Goal: Task Accomplishment & Management: Complete application form

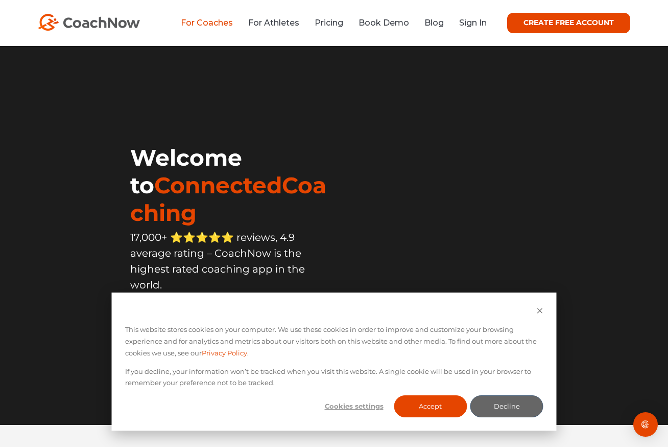
click at [200, 24] on link "For Coaches" at bounding box center [207, 23] width 52 height 10
click at [321, 24] on link "Pricing" at bounding box center [329, 23] width 29 height 10
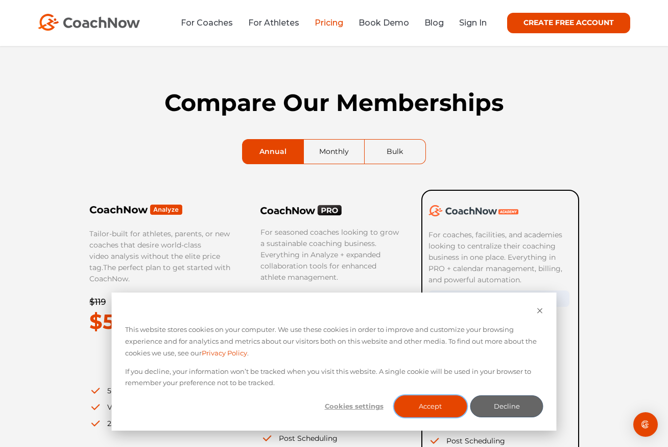
click at [413, 406] on button "Accept" at bounding box center [430, 406] width 73 height 22
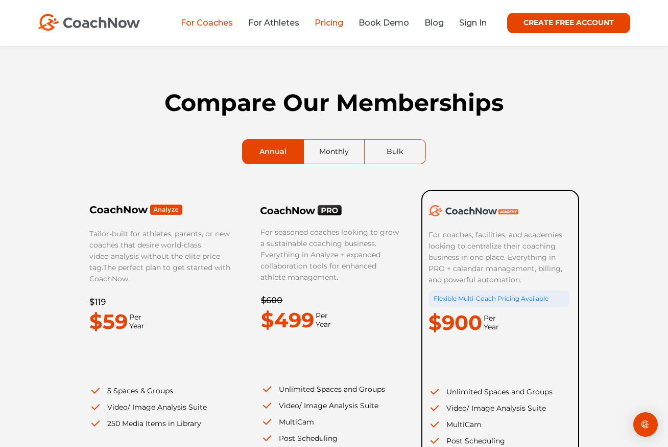
click at [199, 26] on link "For Coaches" at bounding box center [207, 23] width 52 height 10
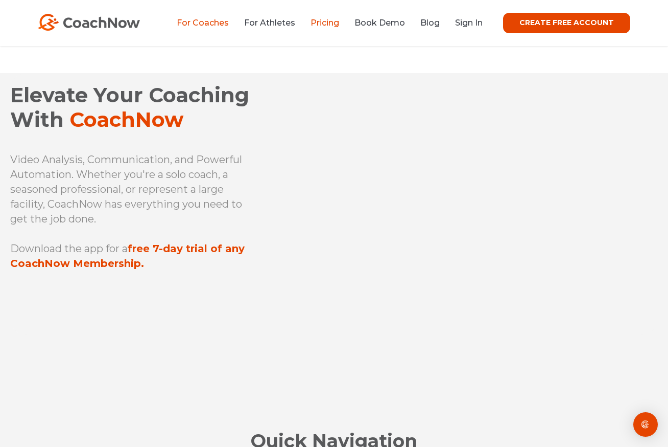
click at [323, 21] on link "Pricing" at bounding box center [325, 23] width 29 height 10
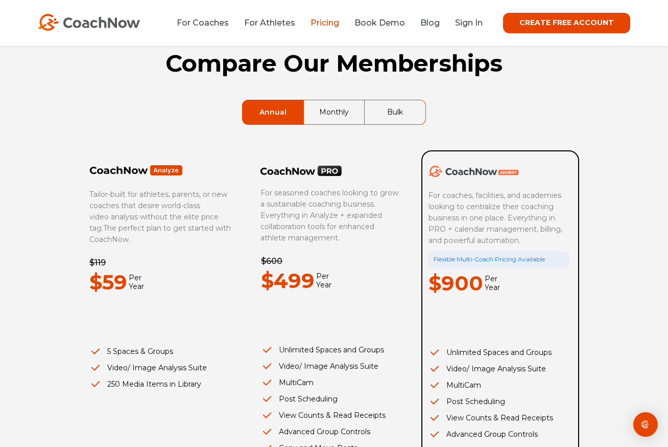
scroll to position [98, 0]
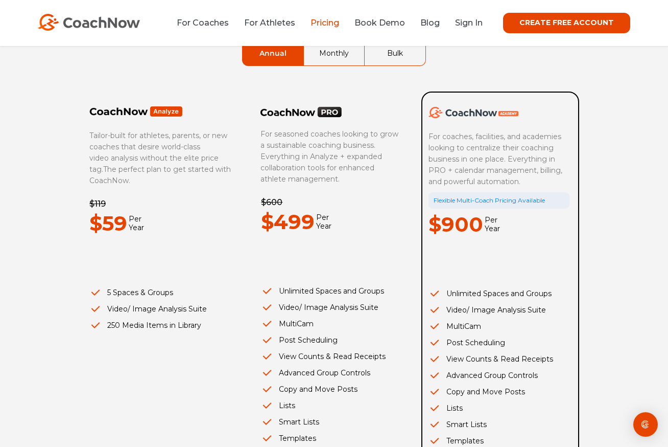
click at [407, 55] on link "Bulk" at bounding box center [395, 53] width 61 height 24
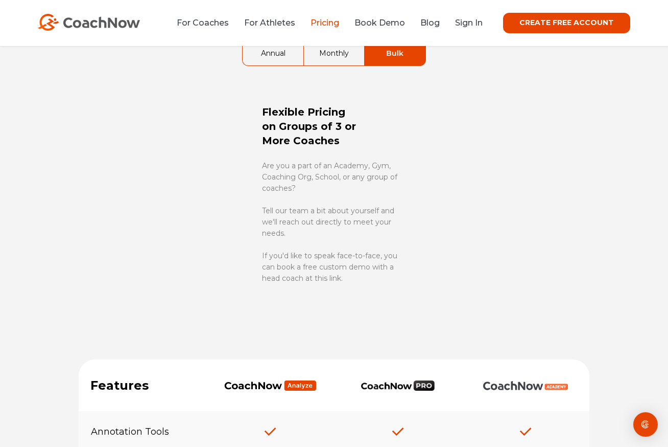
click at [283, 58] on link "Annual" at bounding box center [273, 53] width 61 height 24
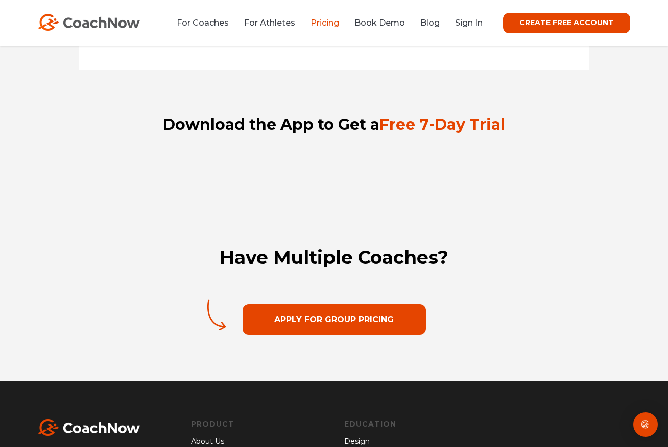
scroll to position [1489, 0]
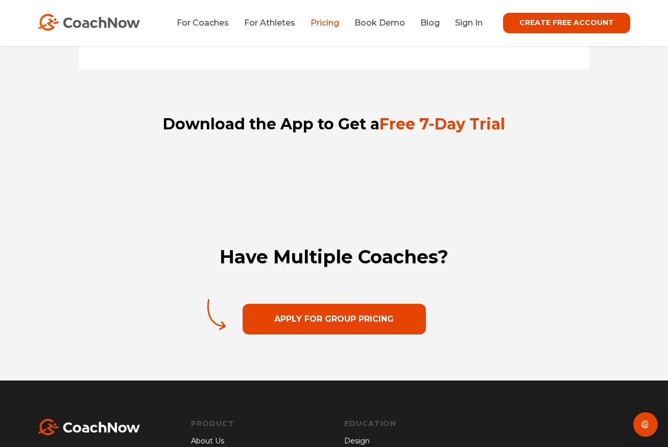
click at [355, 322] on link "Apply For Group Pricing" at bounding box center [334, 318] width 183 height 31
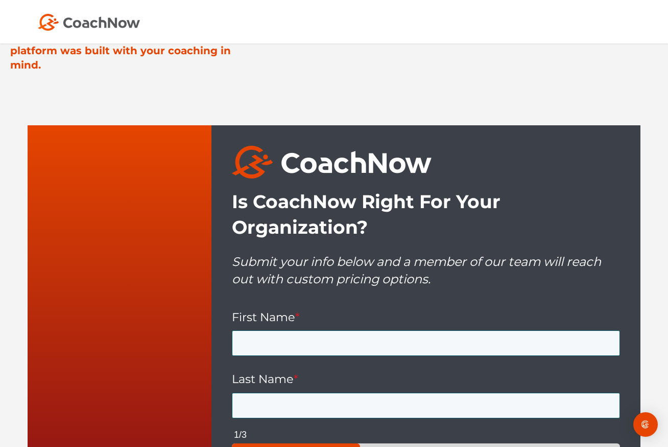
scroll to position [409, 0]
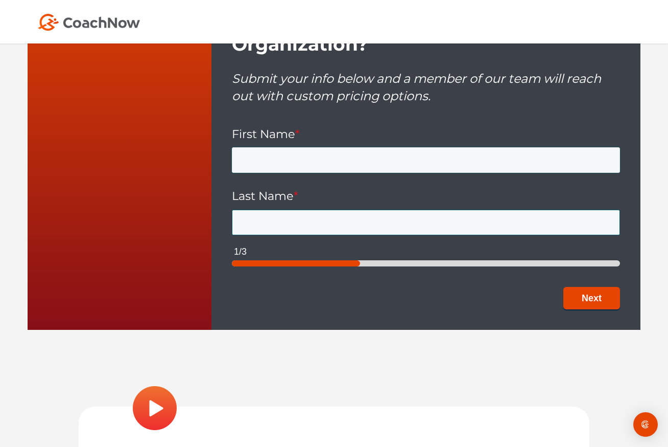
click at [308, 147] on input "First Name *" at bounding box center [426, 160] width 388 height 26
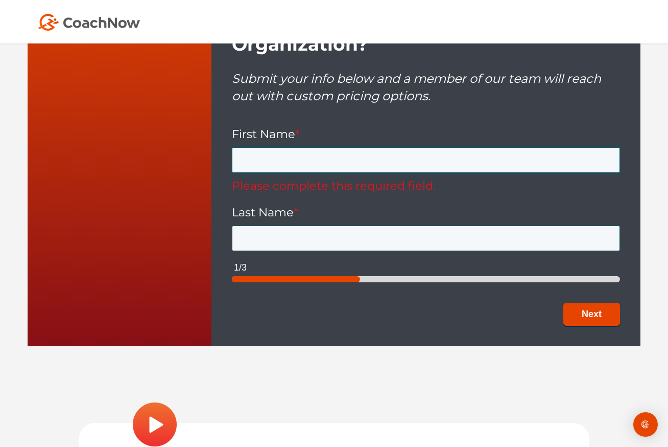
drag, startPoint x: 142, startPoint y: 187, endPoint x: 248, endPoint y: 169, distance: 107.8
click at [143, 187] on div "HubSpot Form" at bounding box center [120, 144] width 184 height 404
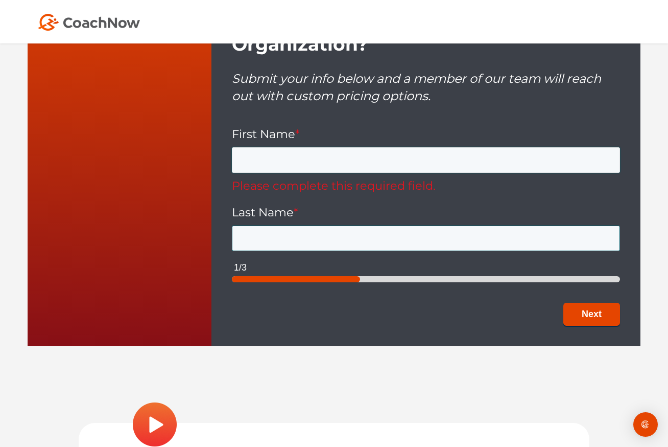
click at [280, 160] on input "First Name *" at bounding box center [426, 160] width 388 height 26
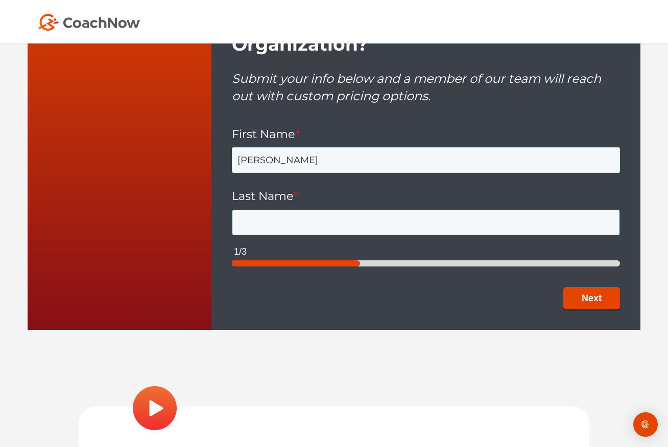
type input "Christophe"
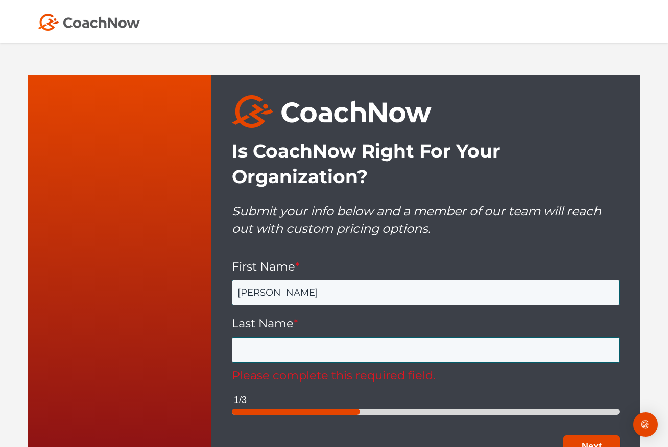
scroll to position [400, 0]
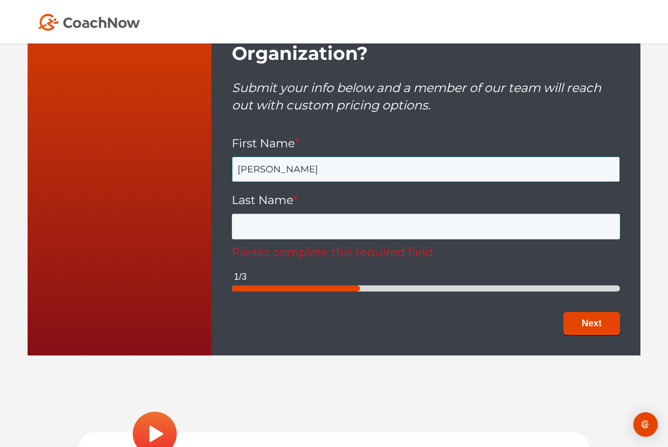
click at [256, 224] on input "Last Name *" at bounding box center [426, 227] width 388 height 26
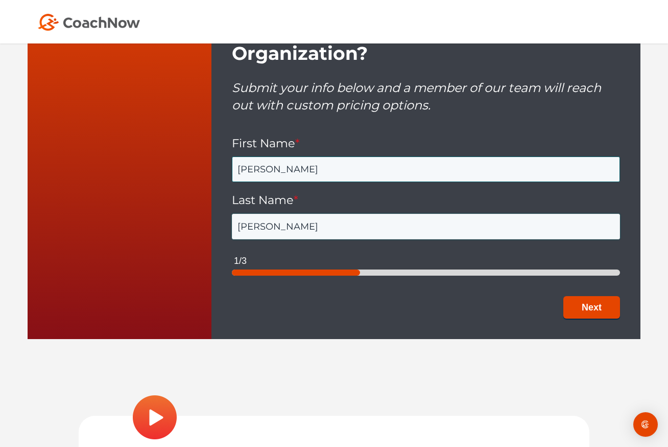
type input "Speroni"
click at [359, 362] on div "Is CoachNow Right For Your Organization? Submit your info below and a member of…" at bounding box center [334, 157] width 668 height 413
click at [608, 300] on button "Next" at bounding box center [592, 306] width 57 height 23
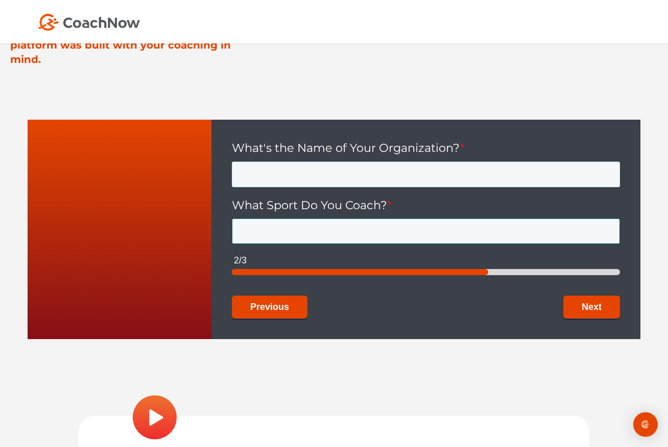
click at [302, 175] on input "What's the Name of Your Organization? *" at bounding box center [426, 174] width 388 height 26
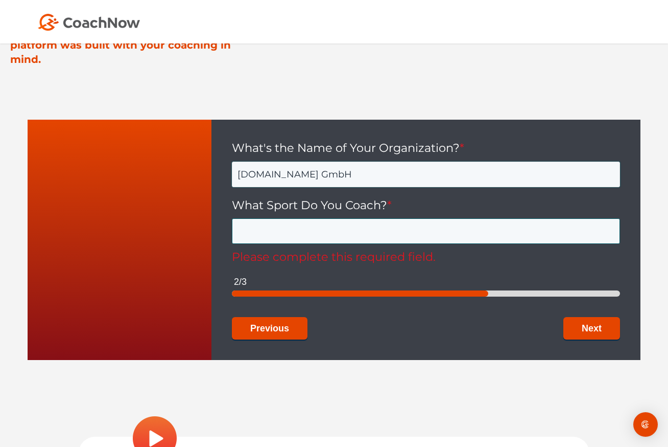
drag, startPoint x: 319, startPoint y: 175, endPoint x: 346, endPoint y: 175, distance: 26.6
click at [346, 175] on input "GOLFSTUN.DE GmbH" at bounding box center [426, 174] width 388 height 26
type input "GOLFSTUN.DE"
click at [104, 204] on div "HubSpot Form" at bounding box center [120, 240] width 184 height 240
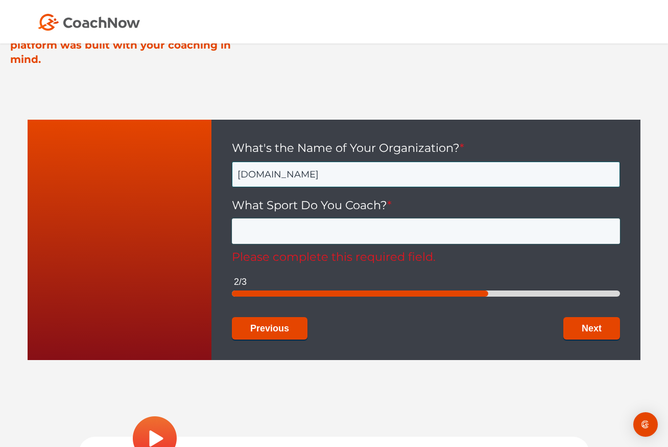
click at [265, 231] on input "What Sport Do You Coach? *" at bounding box center [426, 231] width 388 height 26
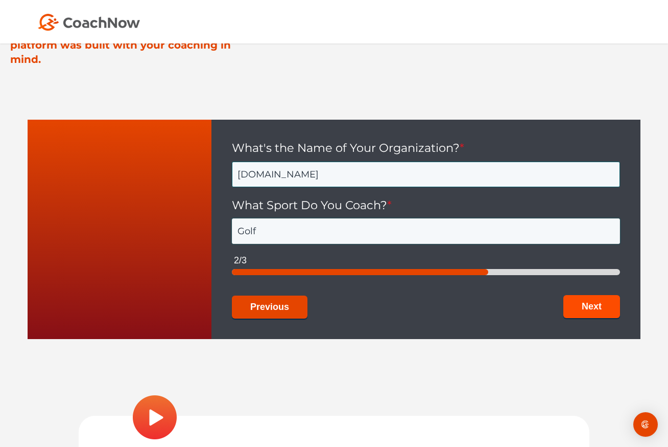
type input "Golf"
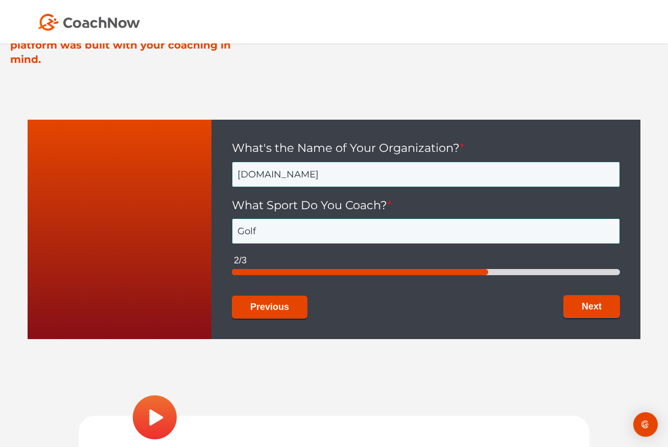
click at [587, 314] on button "Next" at bounding box center [592, 306] width 57 height 23
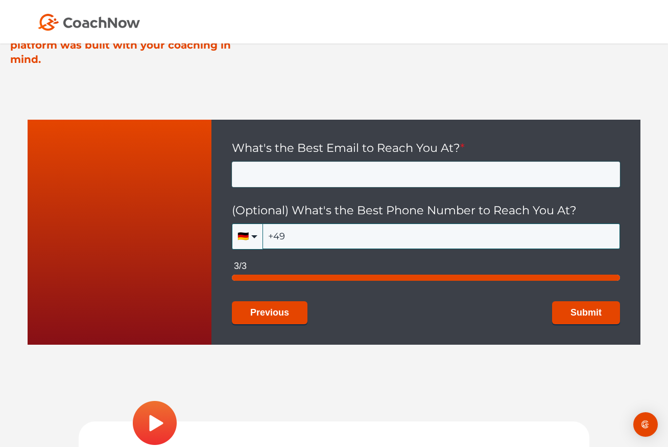
click at [282, 178] on input "What's the Best Email to Reach You At? *" at bounding box center [426, 174] width 388 height 26
type input "chris@golfstun.de"
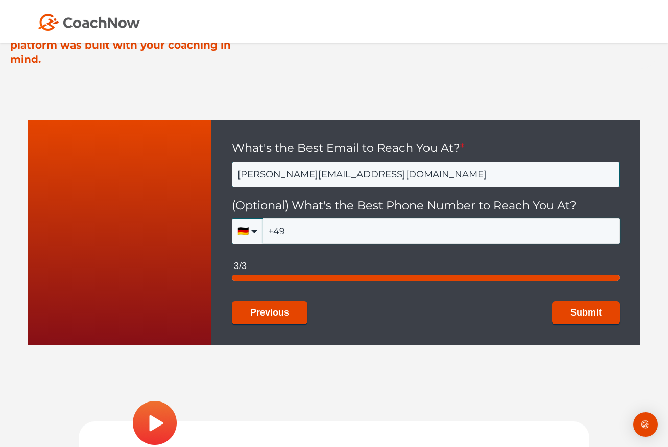
click at [331, 230] on input "+49" at bounding box center [441, 231] width 357 height 26
type input "+49 177 2353629"
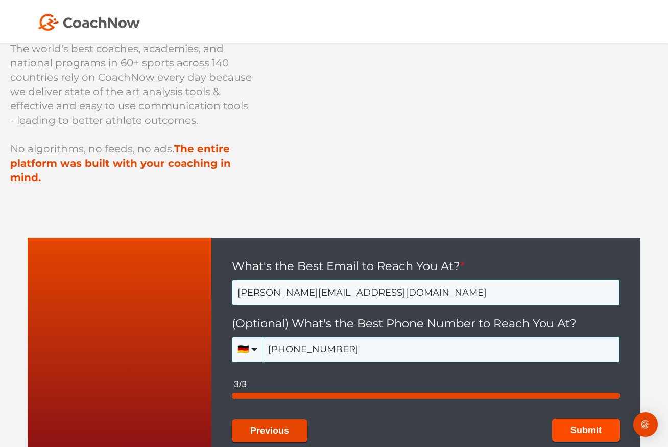
scroll to position [253, 0]
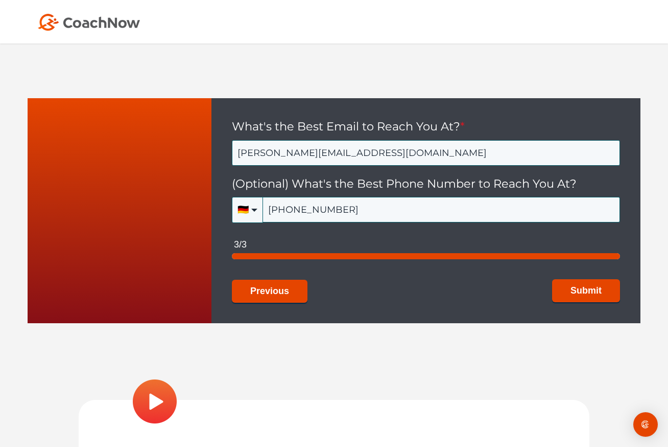
click at [589, 288] on button "Submit" at bounding box center [586, 290] width 68 height 23
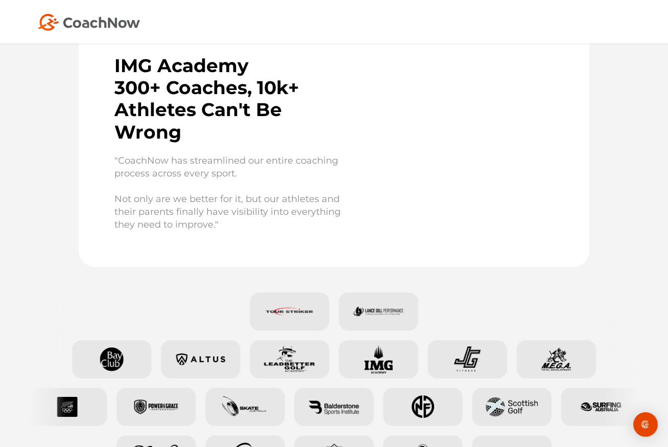
scroll to position [0, 0]
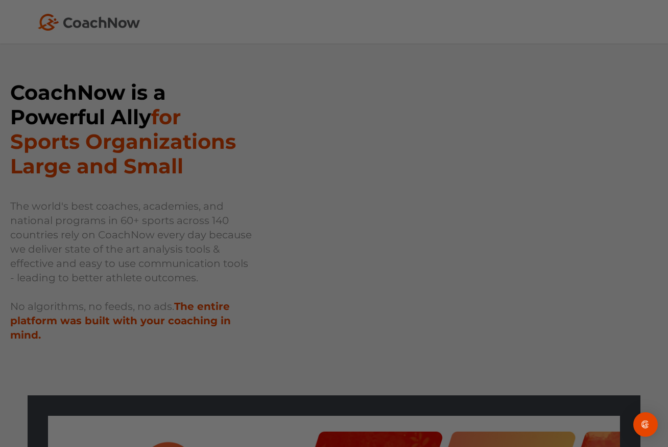
click at [67, 33] on div at bounding box center [337, 225] width 675 height 451
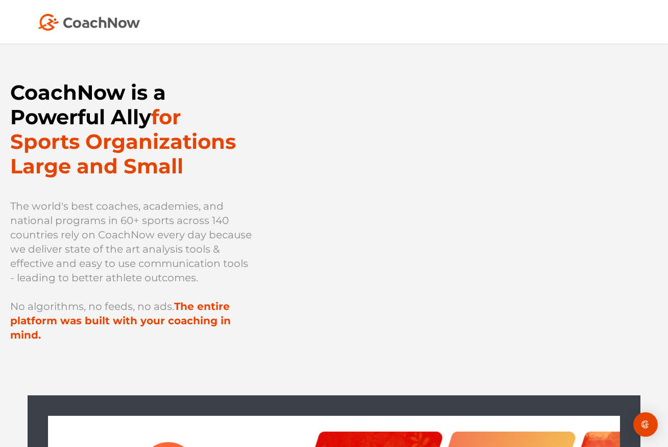
click at [80, 10] on div at bounding box center [334, 21] width 668 height 43
click at [79, 25] on img at bounding box center [89, 22] width 102 height 17
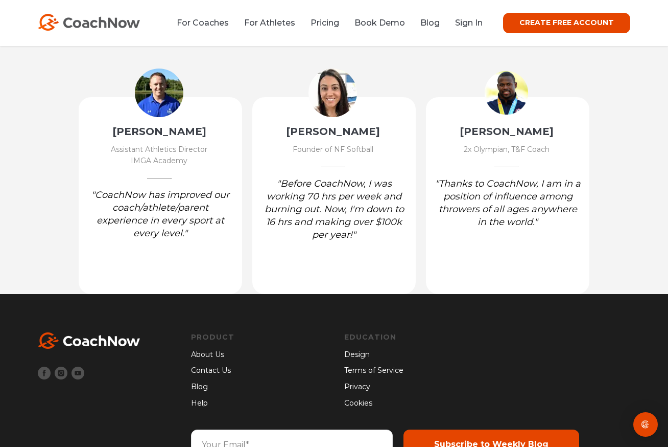
scroll to position [1470, 0]
